Goal: Check status

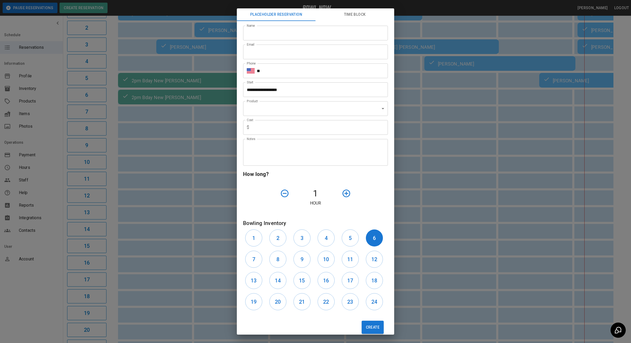
scroll to position [8, 0]
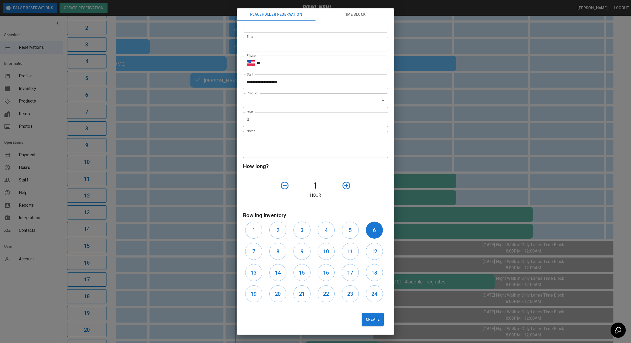
click at [416, 63] on div "**********" at bounding box center [315, 171] width 631 height 343
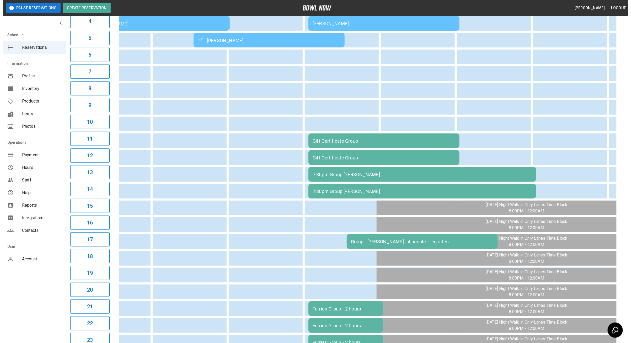
scroll to position [117, 0]
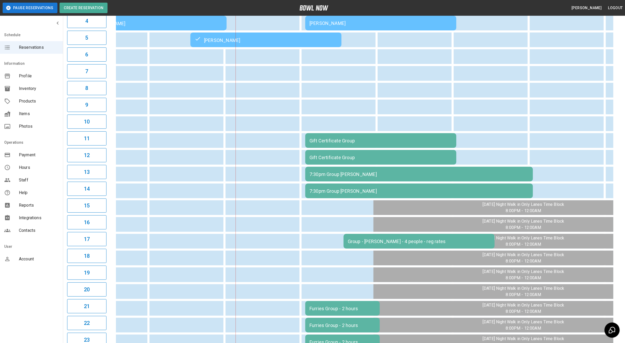
click at [323, 172] on div "7:30pm Group [PERSON_NAME]" at bounding box center [418, 175] width 219 height 6
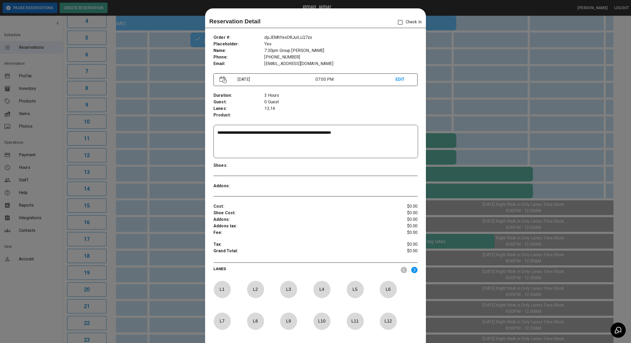
scroll to position [8, 0]
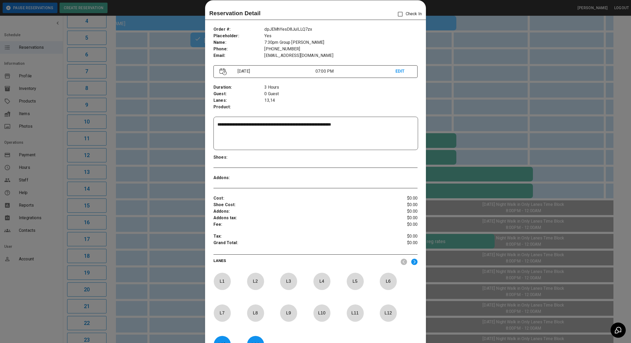
click at [450, 162] on div at bounding box center [315, 171] width 631 height 343
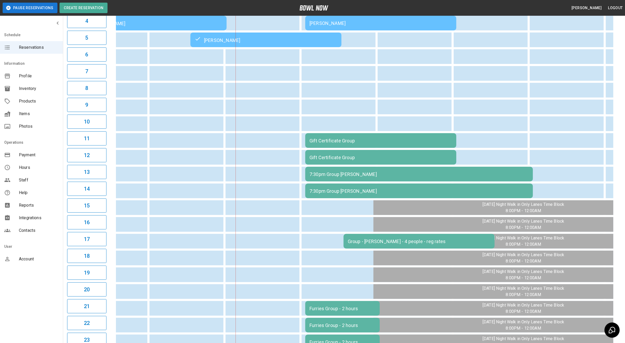
click at [326, 174] on div "7:30pm Group [PERSON_NAME]" at bounding box center [418, 175] width 219 height 6
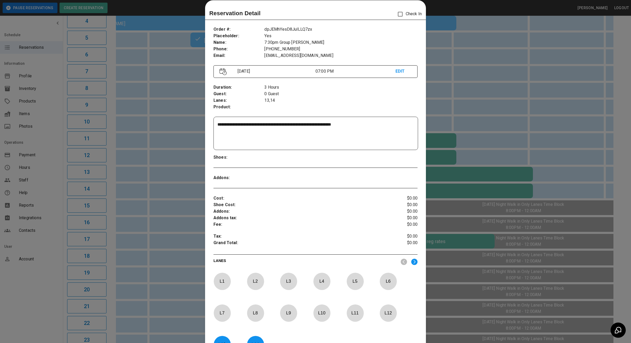
click at [123, 141] on div at bounding box center [315, 171] width 631 height 343
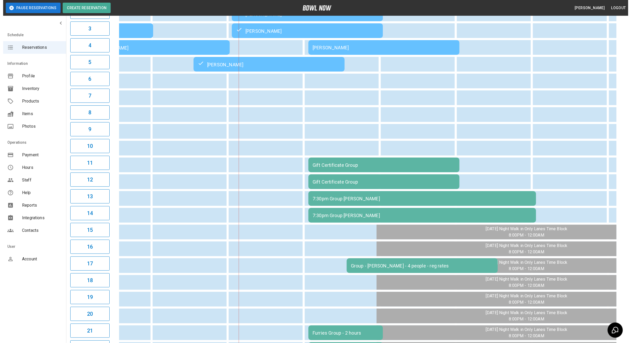
scroll to position [89, 0]
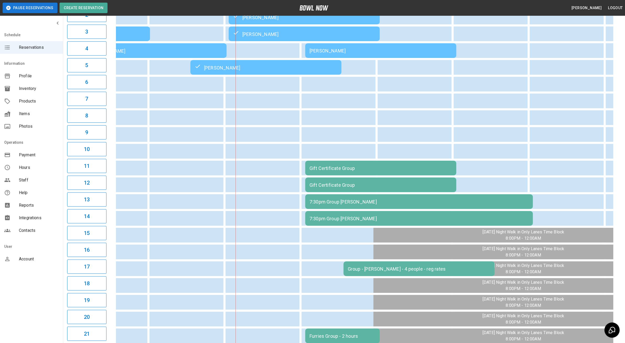
click at [339, 209] on td "7:30pm Group [PERSON_NAME]" at bounding box center [419, 201] width 228 height 15
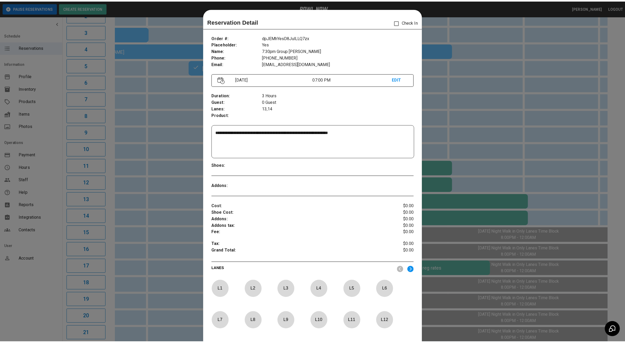
scroll to position [8, 0]
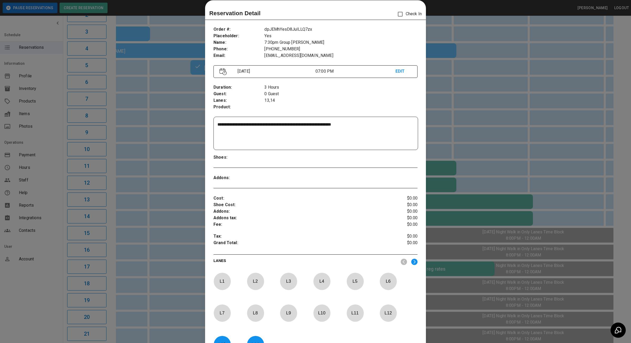
click at [133, 175] on div at bounding box center [315, 171] width 631 height 343
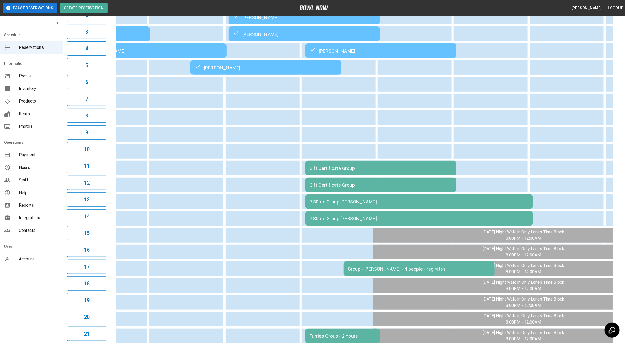
scroll to position [0, 404]
